Goal: Task Accomplishment & Management: Use online tool/utility

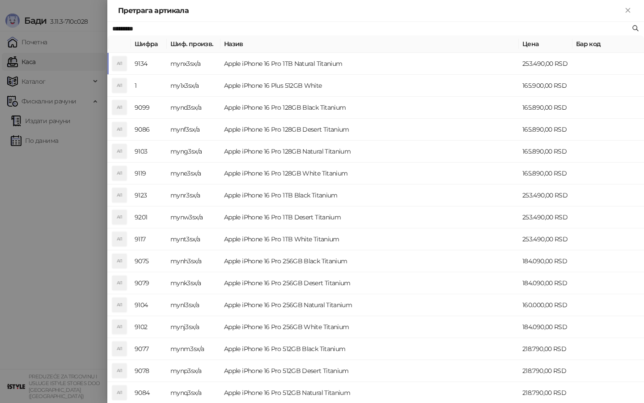
click at [151, 32] on input "*********" at bounding box center [371, 29] width 518 height 10
paste input "********"
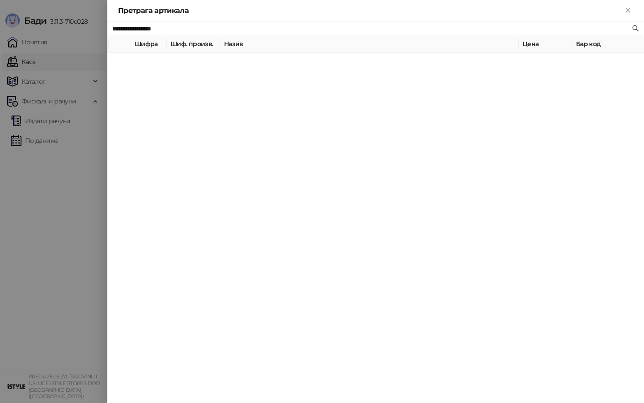
type input "**********"
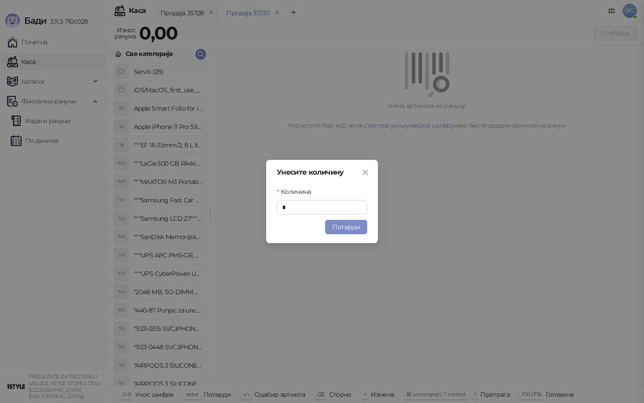
click at [195, 49] on button "button" at bounding box center [200, 54] width 11 height 11
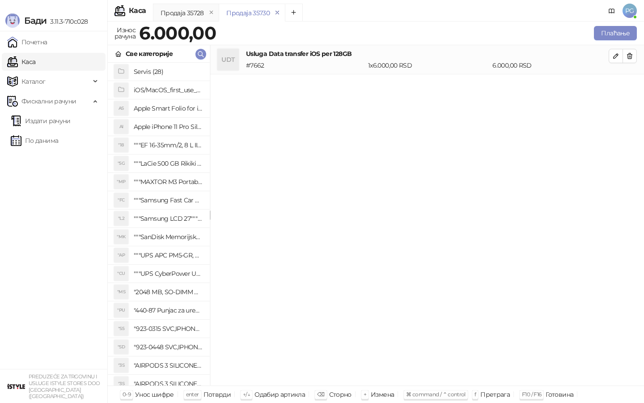
click at [276, 10] on icon "remove" at bounding box center [277, 12] width 6 height 6
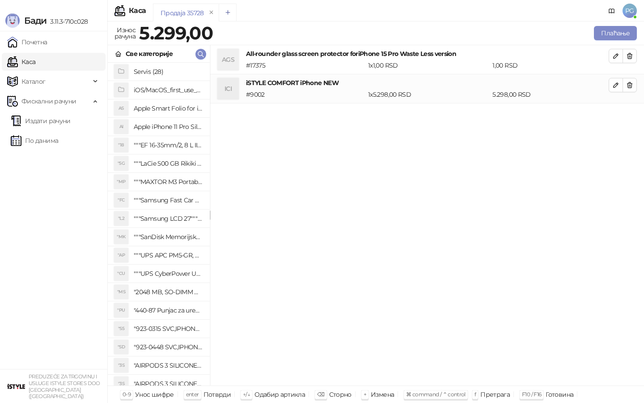
click at [222, 15] on button "Add tab" at bounding box center [228, 13] width 18 height 18
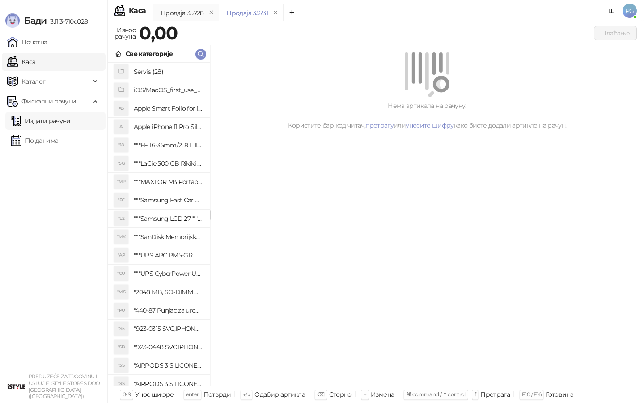
click at [58, 127] on link "Издати рачуни" at bounding box center [41, 121] width 60 height 18
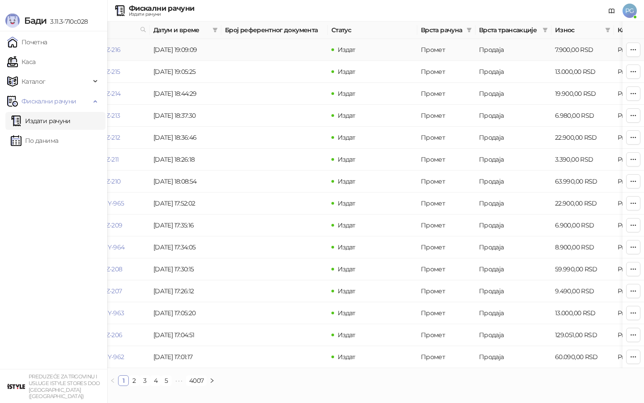
scroll to position [0, 86]
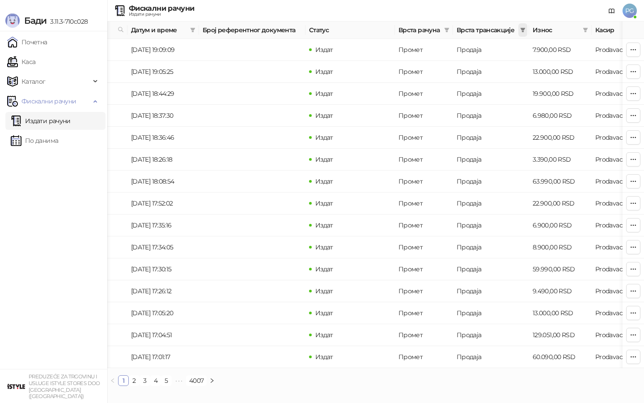
click at [525, 26] on span at bounding box center [522, 29] width 9 height 13
click at [470, 86] on span "Рефундација" at bounding box center [473, 84] width 43 height 8
click at [504, 100] on span "У реду" at bounding box center [510, 101] width 21 height 8
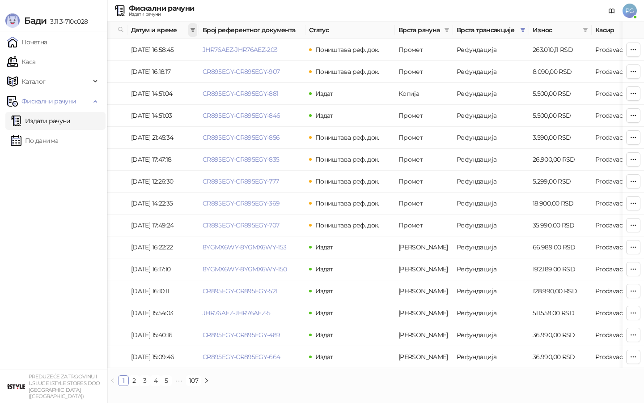
click at [195, 28] on span at bounding box center [192, 29] width 9 height 13
click at [118, 50] on input at bounding box center [110, 49] width 38 height 10
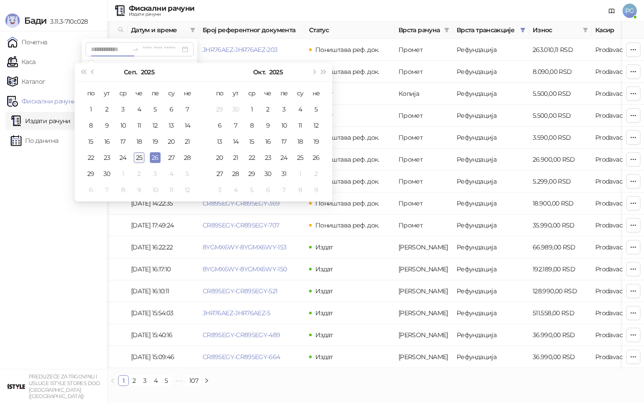
type input "**********"
click at [142, 158] on div "25" at bounding box center [139, 157] width 11 height 11
type input "**********"
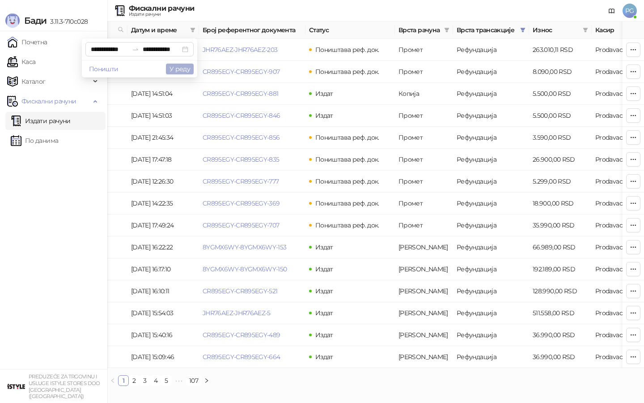
click at [180, 70] on button "У реду" at bounding box center [180, 69] width 28 height 11
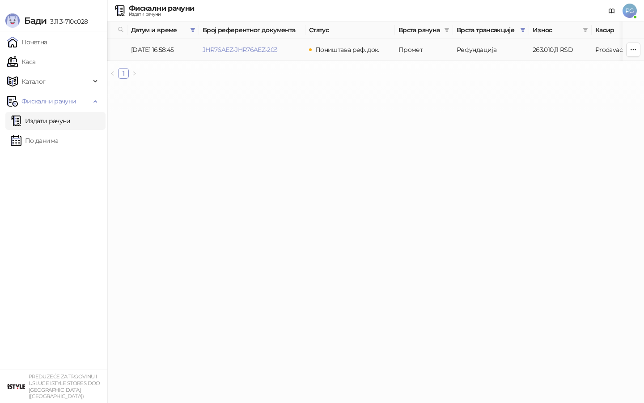
drag, startPoint x: 288, startPoint y: 50, endPoint x: 192, endPoint y: 52, distance: 96.2
click at [192, 52] on tr "JHR76AEZ-JHR76AEZ-205 [DATE] 16:58:45 JHR76AEZ-JHR76AEZ-203 Поништава реф. док.…" at bounding box center [423, 50] width 805 height 22
copy tr "JHR76AEZ-JHR76AEZ-203"
click at [238, 53] on td "JHR76AEZ-JHR76AEZ-203" at bounding box center [252, 50] width 106 height 22
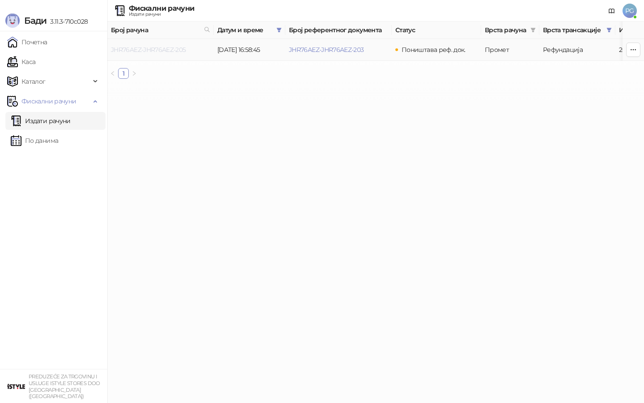
click at [168, 51] on link "JHR76AEZ-JHR76AEZ-205" at bounding box center [148, 50] width 75 height 8
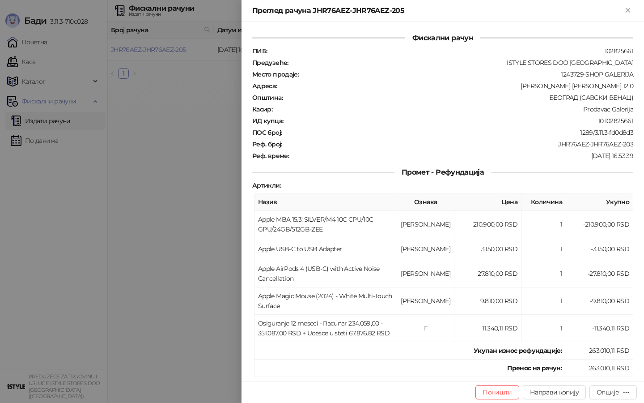
click at [589, 359] on td "263.010,11 RSD" at bounding box center [599, 367] width 67 height 17
click at [592, 359] on td "263.010,11 RSD" at bounding box center [599, 367] width 67 height 17
copy td "263.010,11 RSD"
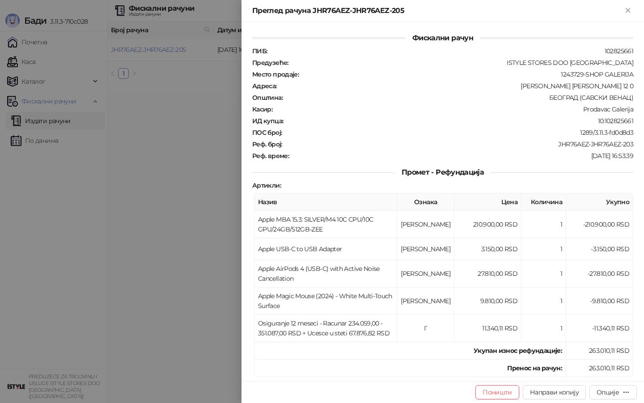
click at [52, 55] on div at bounding box center [322, 201] width 644 height 403
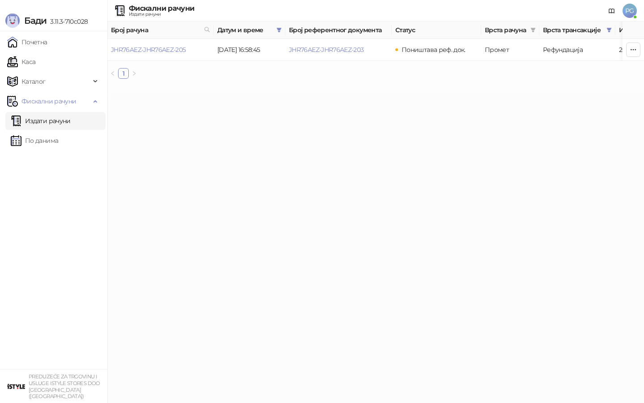
click at [35, 59] on link "Каса" at bounding box center [21, 62] width 28 height 18
